Goal: Answer question/provide support: Share knowledge or assist other users

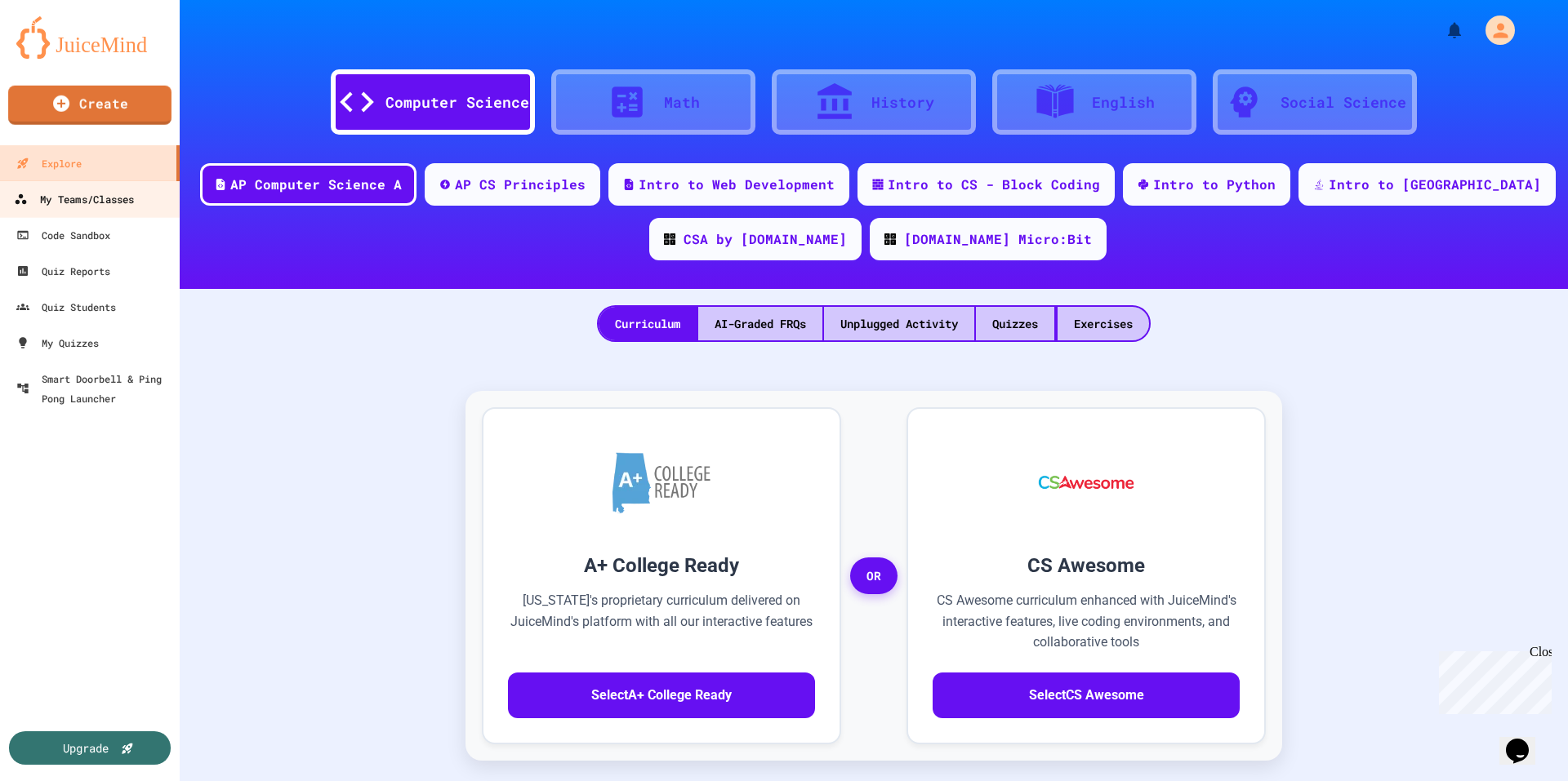
click at [96, 196] on div "My Teams/Classes" at bounding box center [74, 200] width 120 height 21
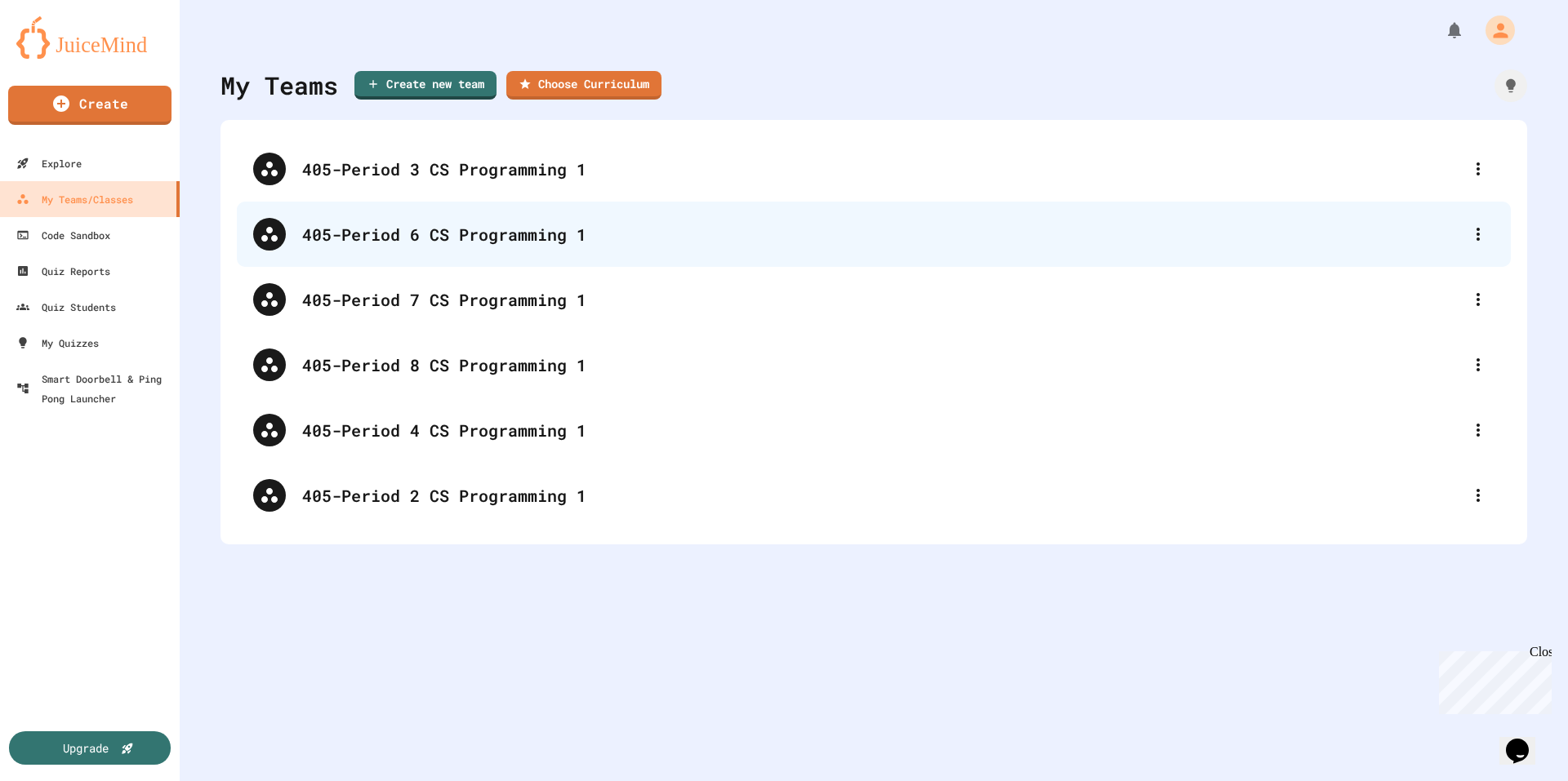
click at [509, 234] on div "405-Period 6 CS Programming 1" at bounding box center [881, 234] width 1160 height 25
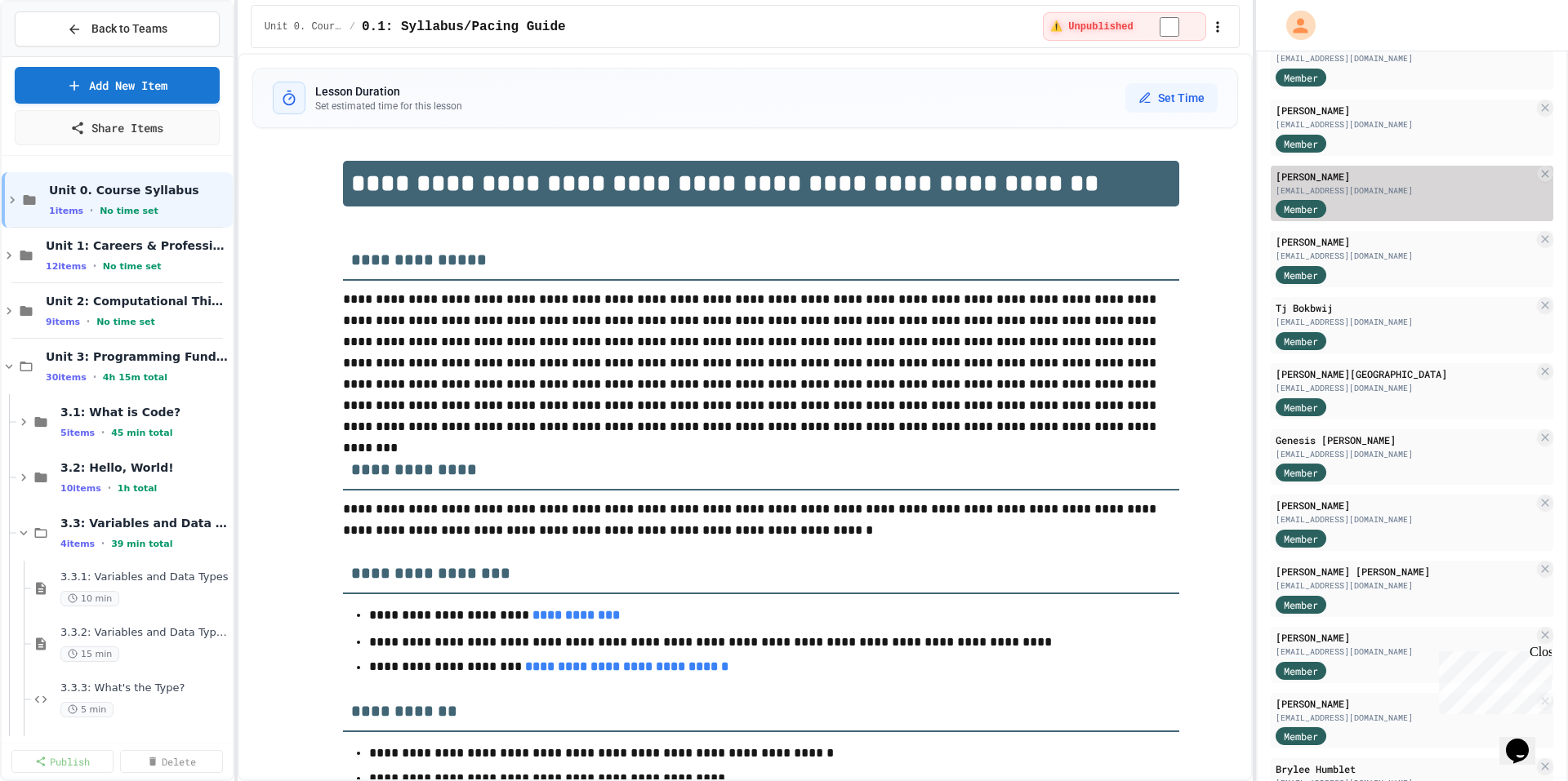
scroll to position [245, 0]
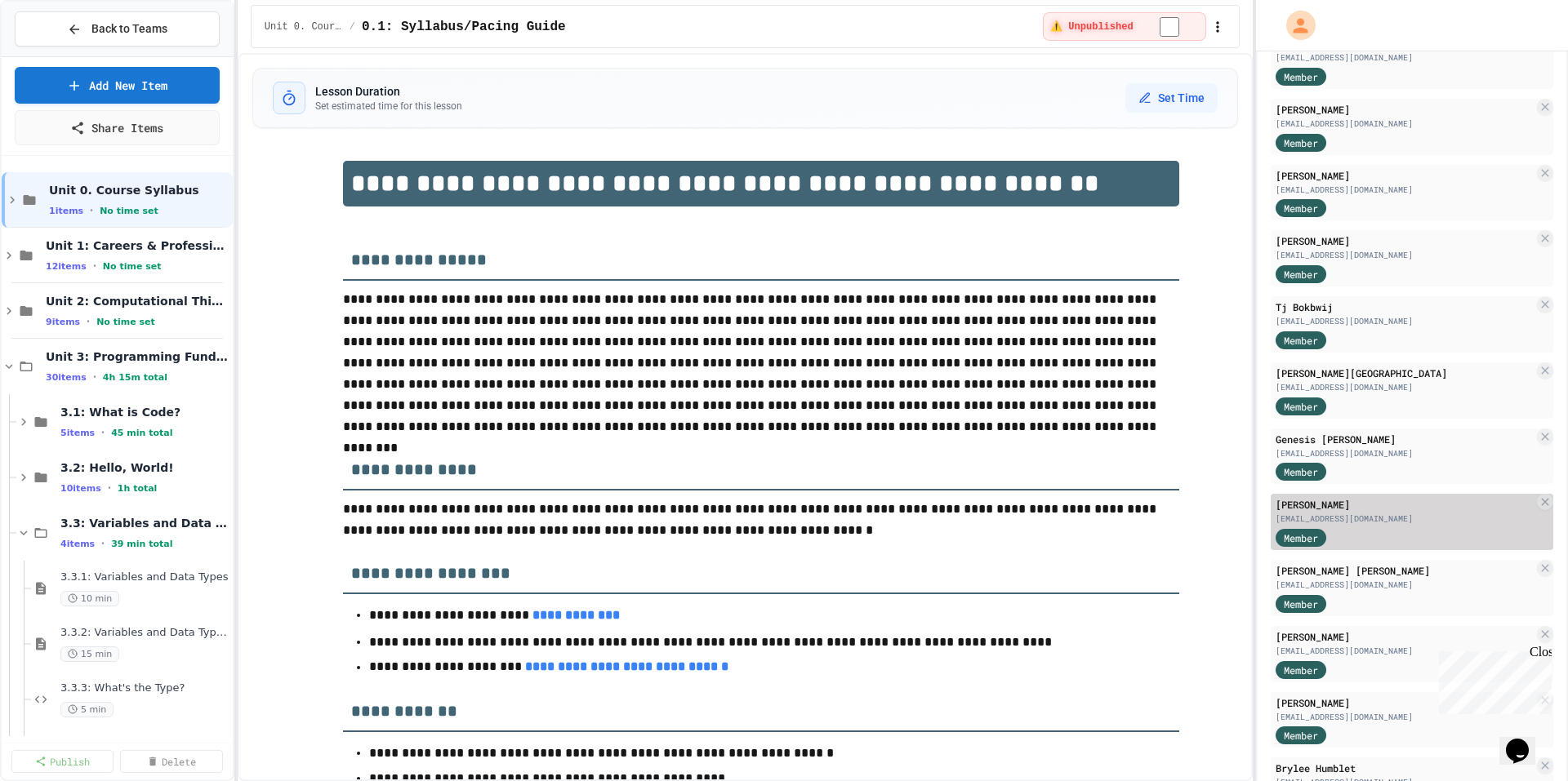
click at [1399, 505] on div "[PERSON_NAME]" at bounding box center [1405, 504] width 258 height 15
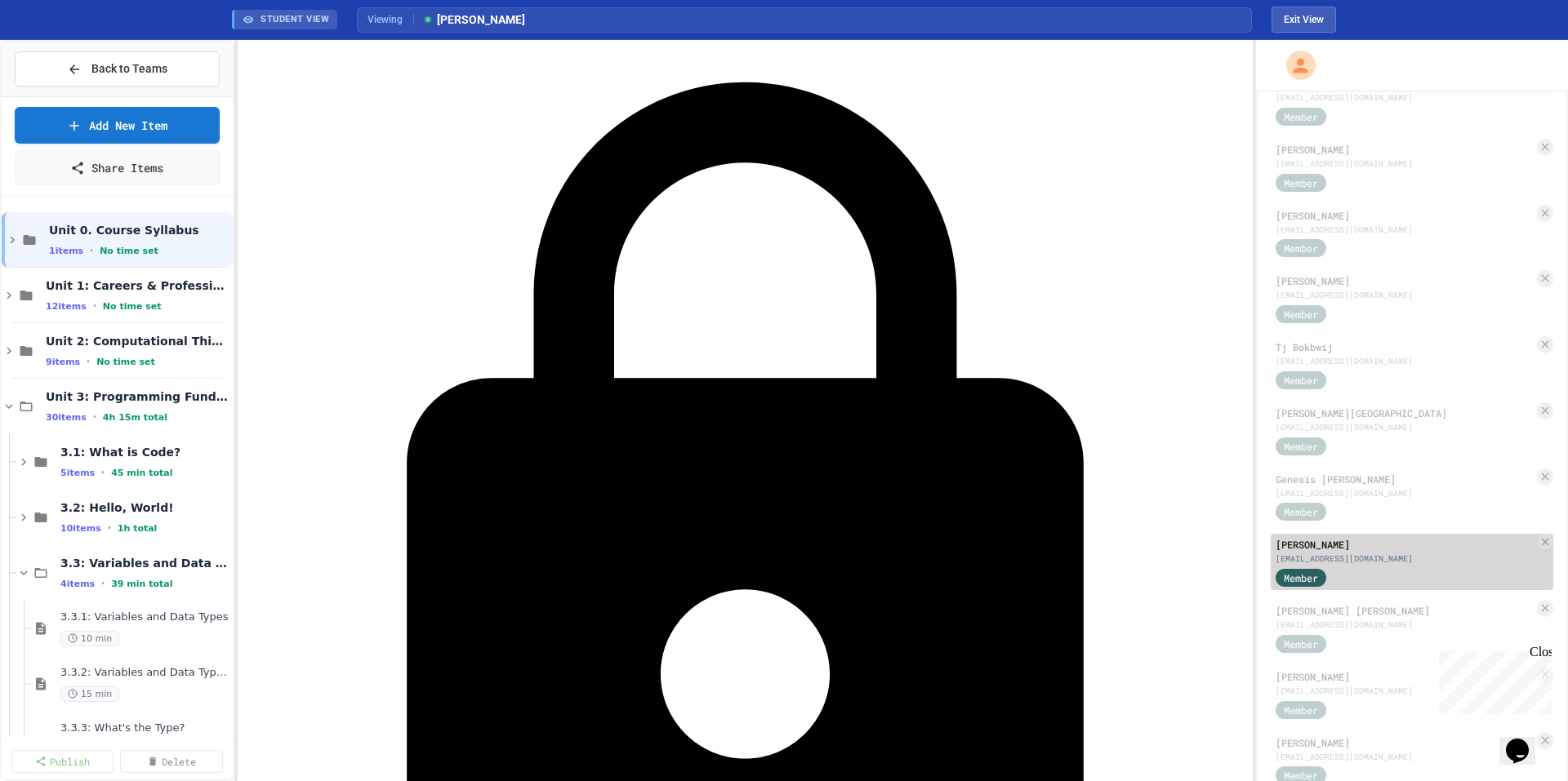
click at [1392, 573] on div "Member" at bounding box center [1405, 576] width 258 height 21
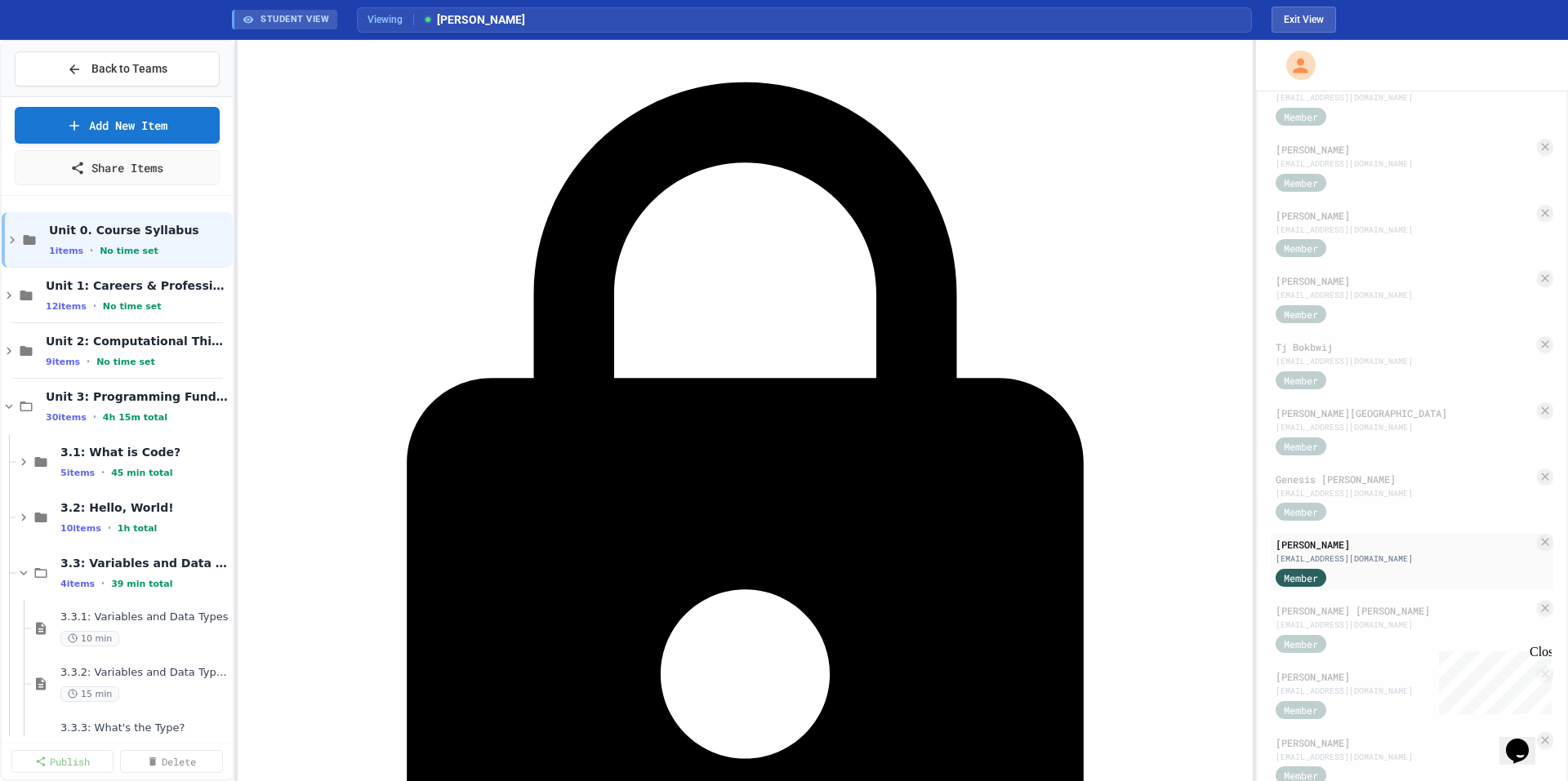
click at [984, 156] on div "Get Student Work Access [DATE] Schedule a quick demo call to get immediate acce…" at bounding box center [745, 410] width 1016 height 741
